Goal: Transaction & Acquisition: Purchase product/service

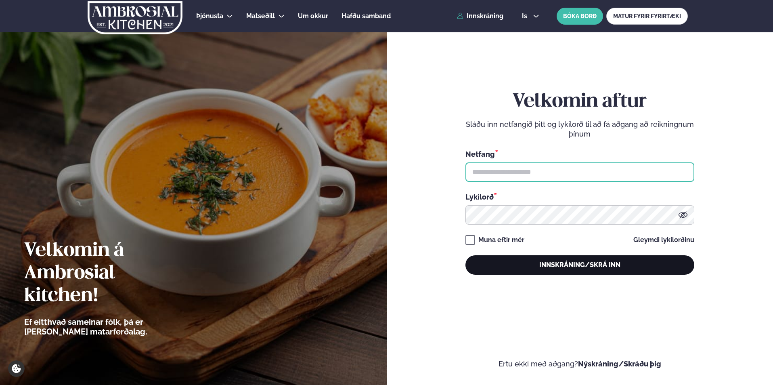
type input "**********"
click at [555, 260] on button "Innskráning/Skrá inn" at bounding box center [579, 264] width 229 height 19
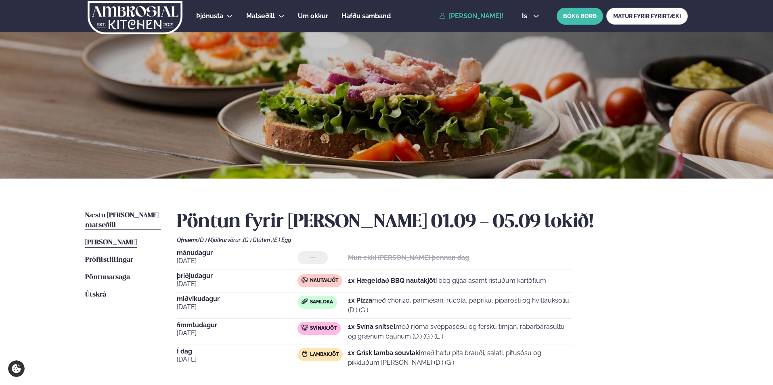
click at [109, 214] on span "Næstu [PERSON_NAME] matseðill" at bounding box center [121, 220] width 73 height 17
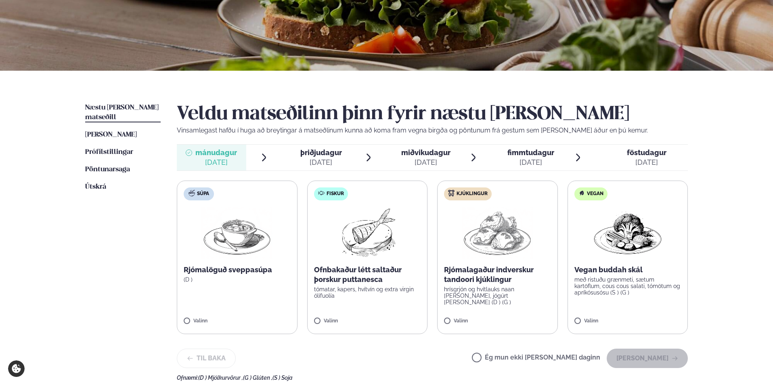
scroll to position [161, 0]
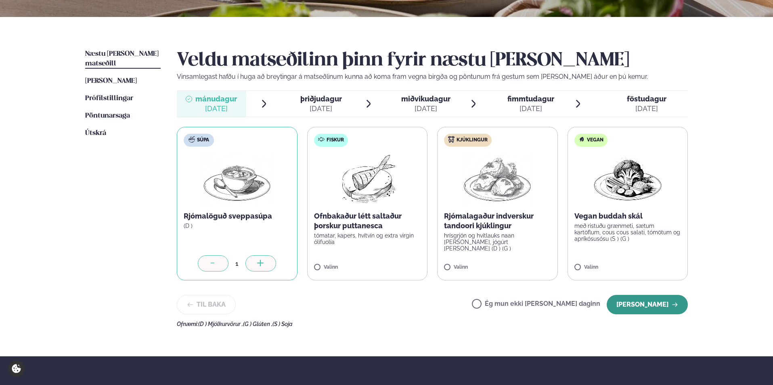
click at [643, 304] on button "[PERSON_NAME]" at bounding box center [646, 304] width 81 height 19
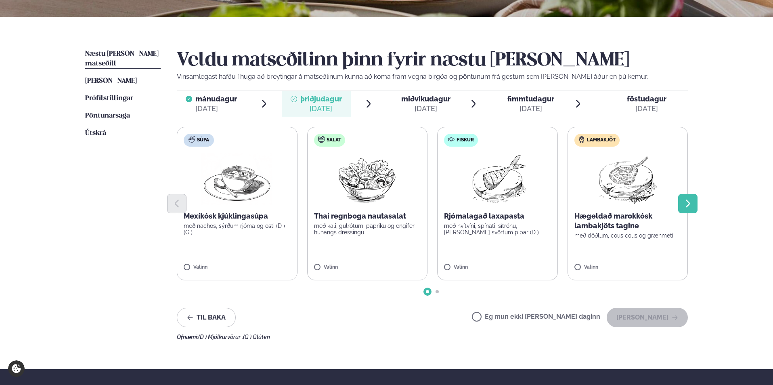
click at [693, 199] on button "Next slide" at bounding box center [687, 203] width 19 height 19
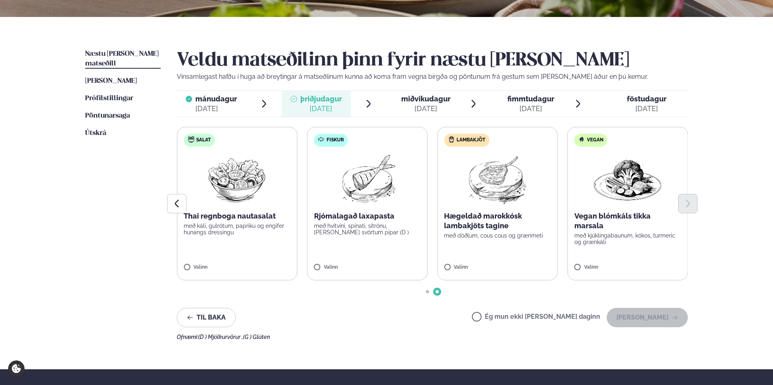
click at [226, 109] on div "[DATE]" at bounding box center [216, 109] width 42 height 10
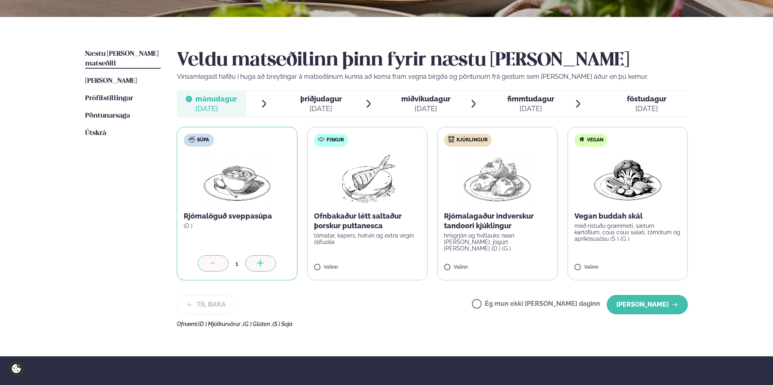
click at [318, 104] on div "[DATE]" at bounding box center [321, 109] width 42 height 10
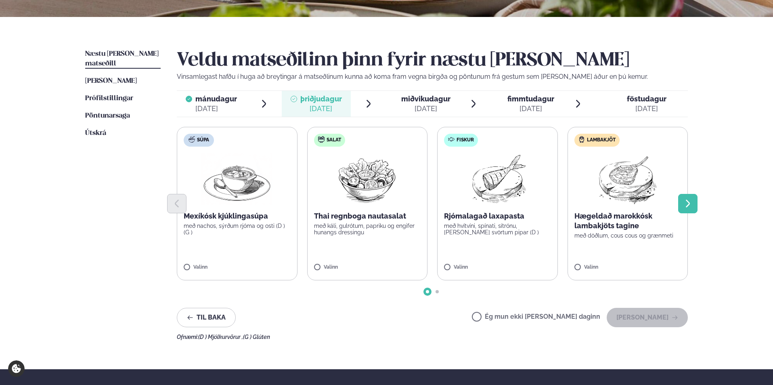
click at [685, 204] on icon "Next slide" at bounding box center [688, 204] width 10 height 10
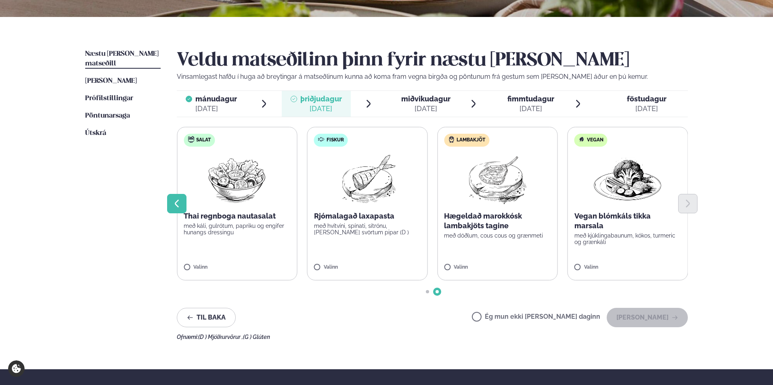
click at [181, 199] on icon "Previous slide" at bounding box center [177, 204] width 10 height 10
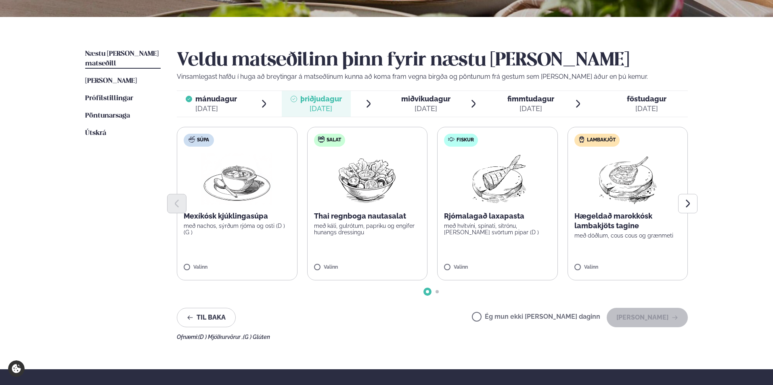
click at [354, 188] on img at bounding box center [366, 179] width 71 height 52
click at [651, 314] on button "[PERSON_NAME]" at bounding box center [646, 316] width 81 height 19
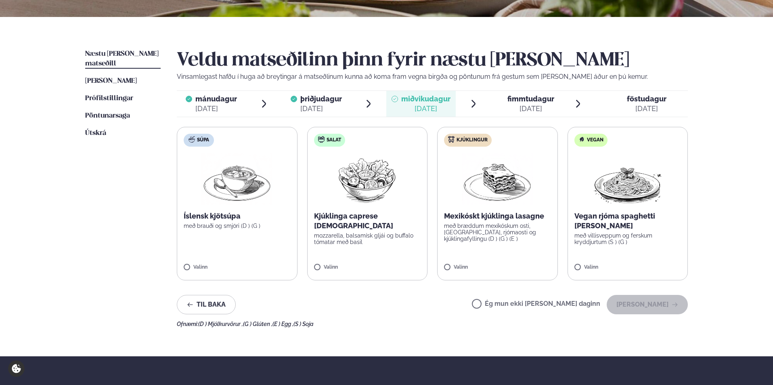
click at [497, 195] on img at bounding box center [497, 179] width 71 height 52
click at [632, 299] on button "[PERSON_NAME]" at bounding box center [646, 304] width 81 height 19
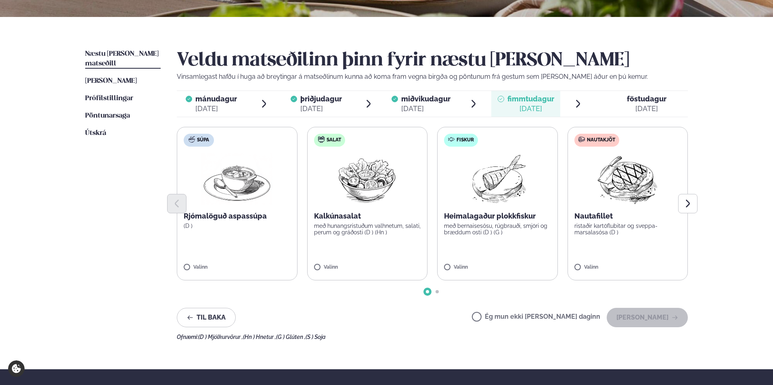
click at [637, 182] on img at bounding box center [626, 179] width 71 height 52
click at [642, 308] on button "[PERSON_NAME]" at bounding box center [646, 316] width 81 height 19
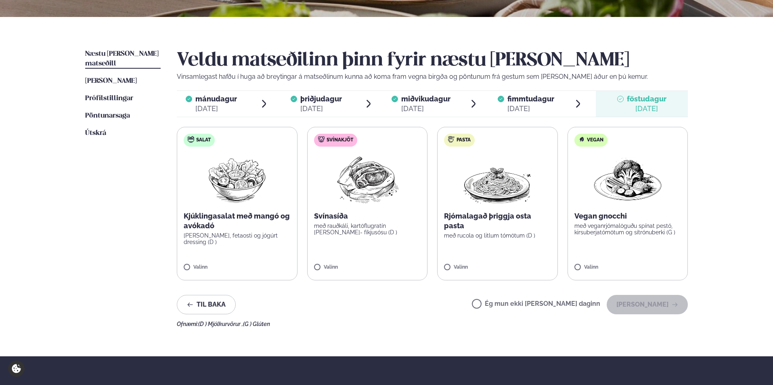
click at [482, 193] on img at bounding box center [497, 179] width 71 height 52
click at [639, 303] on button "[PERSON_NAME]" at bounding box center [646, 304] width 81 height 19
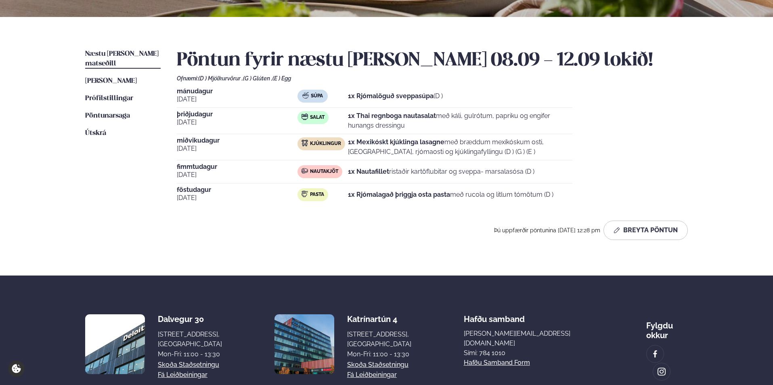
click at [212, 141] on span "miðvikudagur" at bounding box center [237, 140] width 121 height 6
click at [649, 230] on button "Breyta Pöntun" at bounding box center [645, 229] width 84 height 19
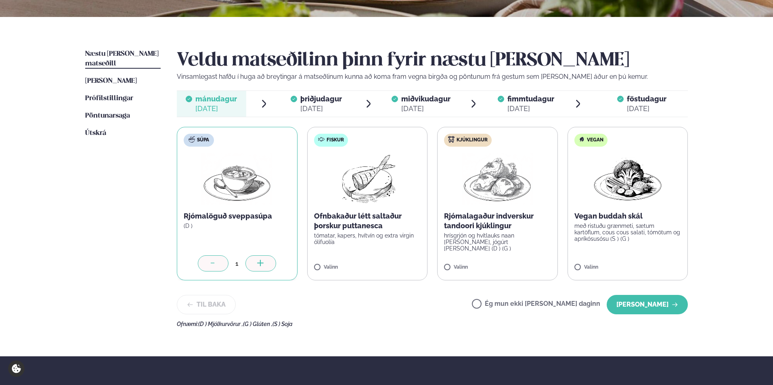
click at [405, 95] on span "miðvikudagur" at bounding box center [425, 98] width 49 height 8
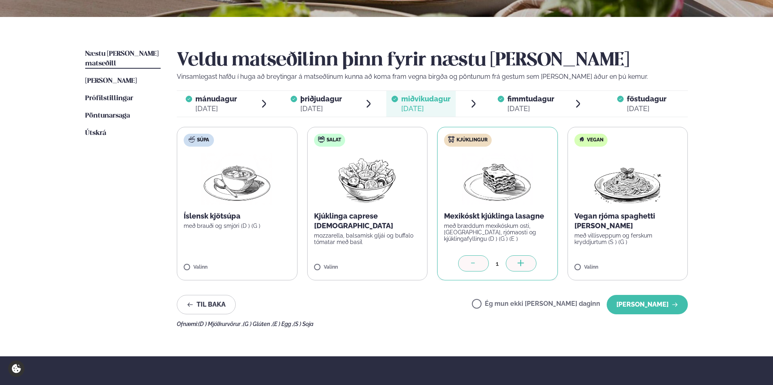
click at [335, 100] on span "þriðjudagur" at bounding box center [321, 98] width 42 height 8
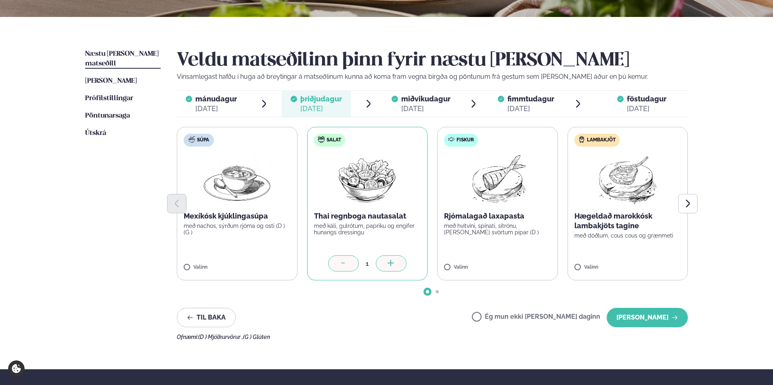
click at [223, 102] on span "mánudagur" at bounding box center [216, 98] width 42 height 8
